Goal: Use online tool/utility: Utilize a website feature to perform a specific function

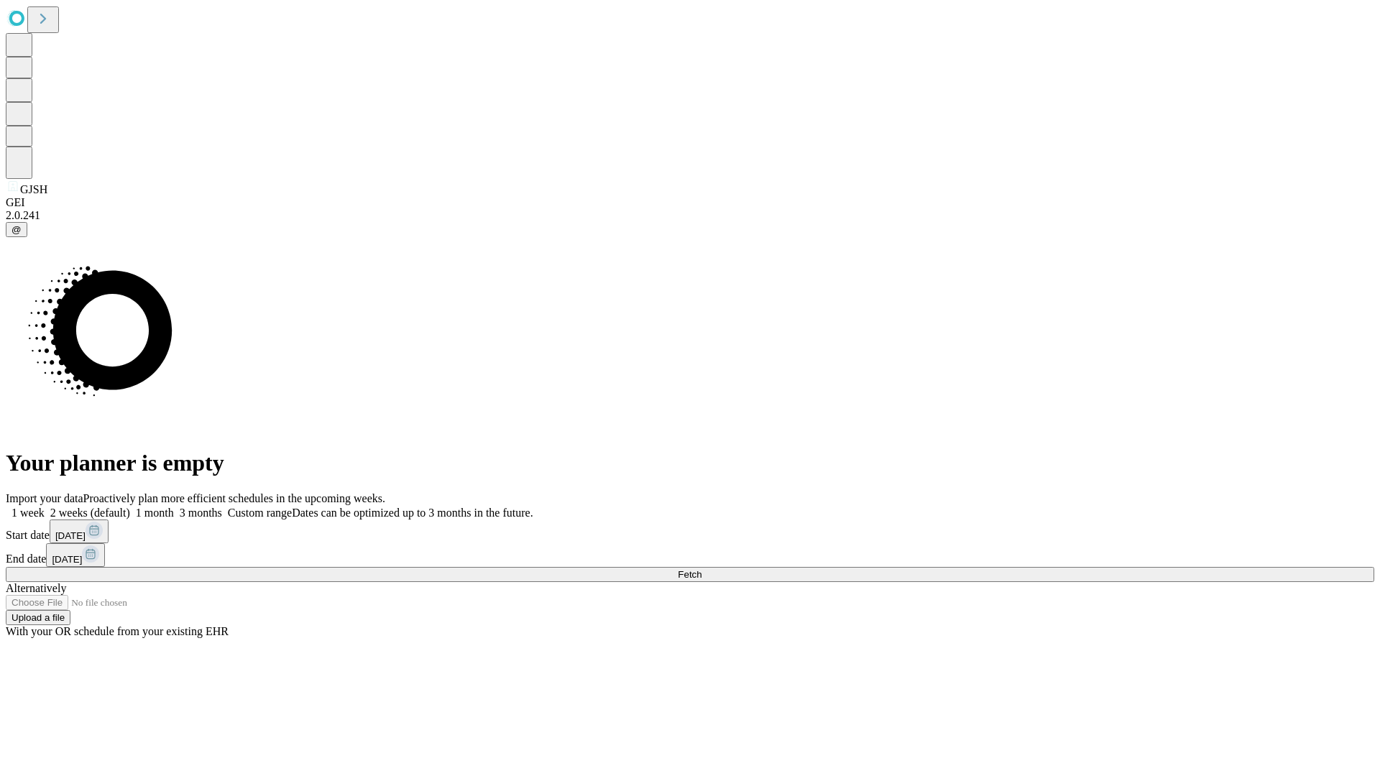
click at [701, 569] on span "Fetch" at bounding box center [690, 574] width 24 height 11
